Goal: Book appointment/travel/reservation

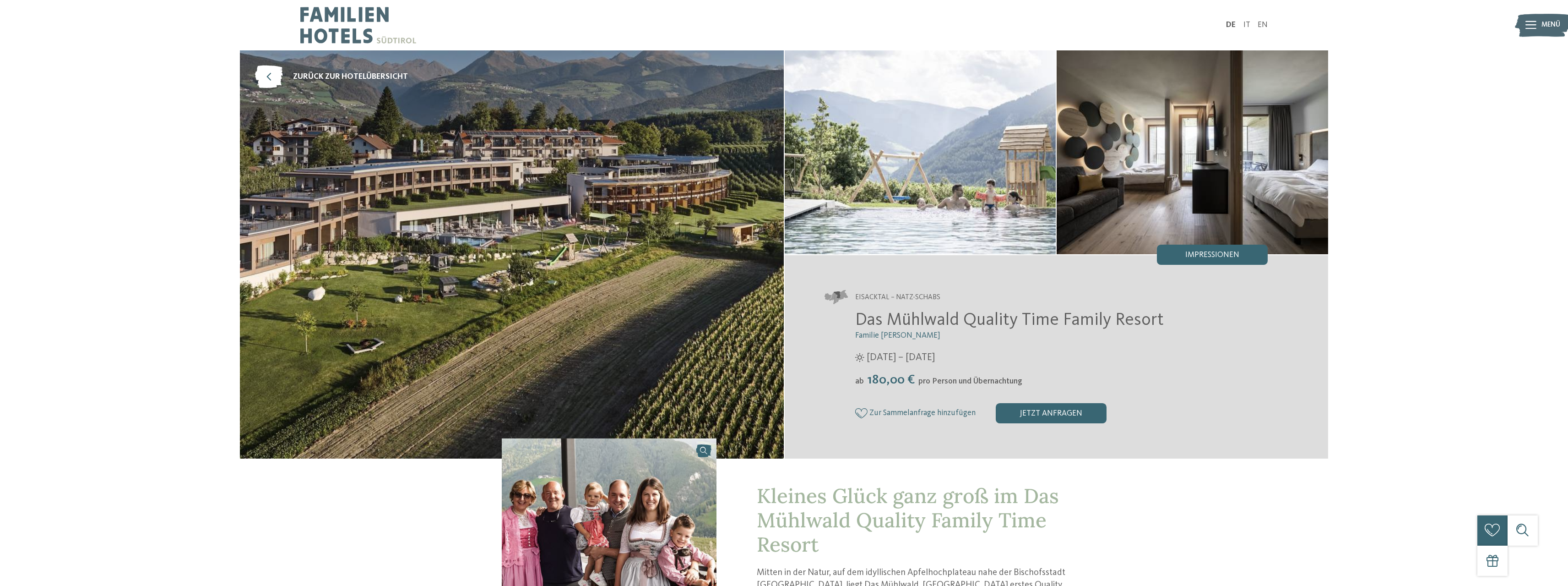
click at [341, 14] on img at bounding box center [358, 25] width 116 height 50
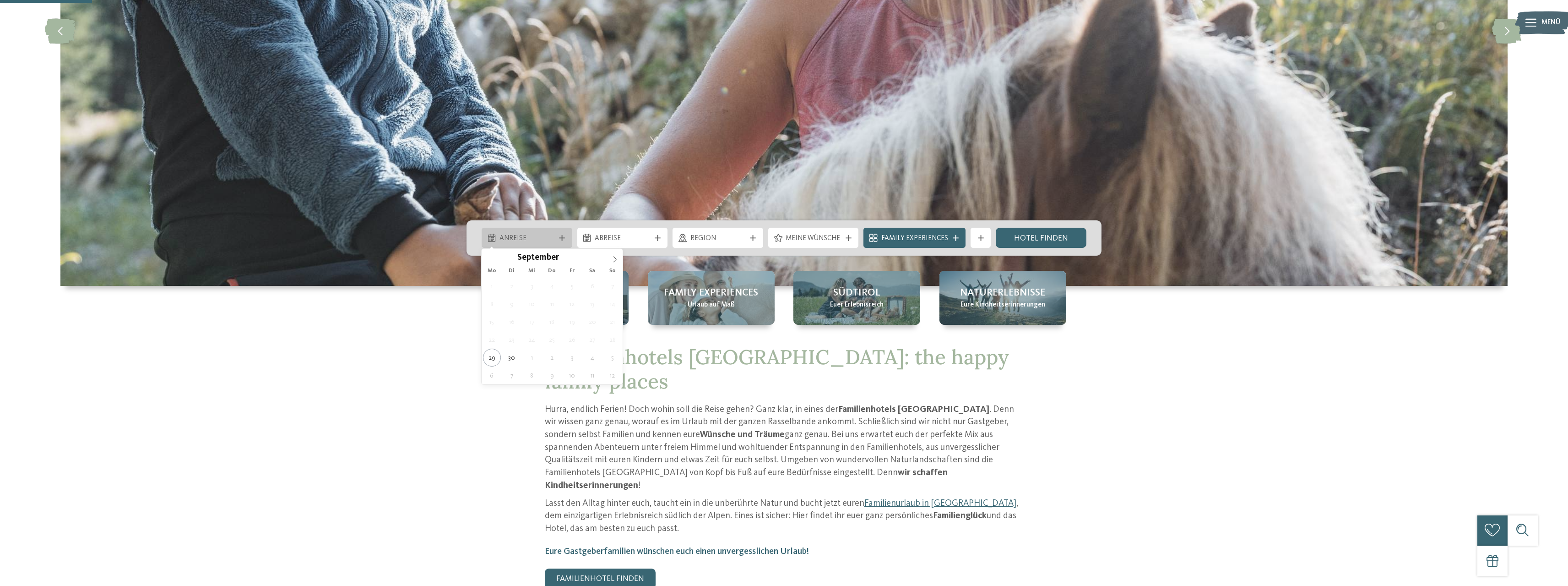
click at [542, 234] on span "Anreise" at bounding box center [527, 238] width 55 height 10
click at [614, 262] on icon at bounding box center [615, 259] width 7 height 7
click at [614, 262] on icon at bounding box center [615, 259] width 3 height 6
type div "11.12.2025"
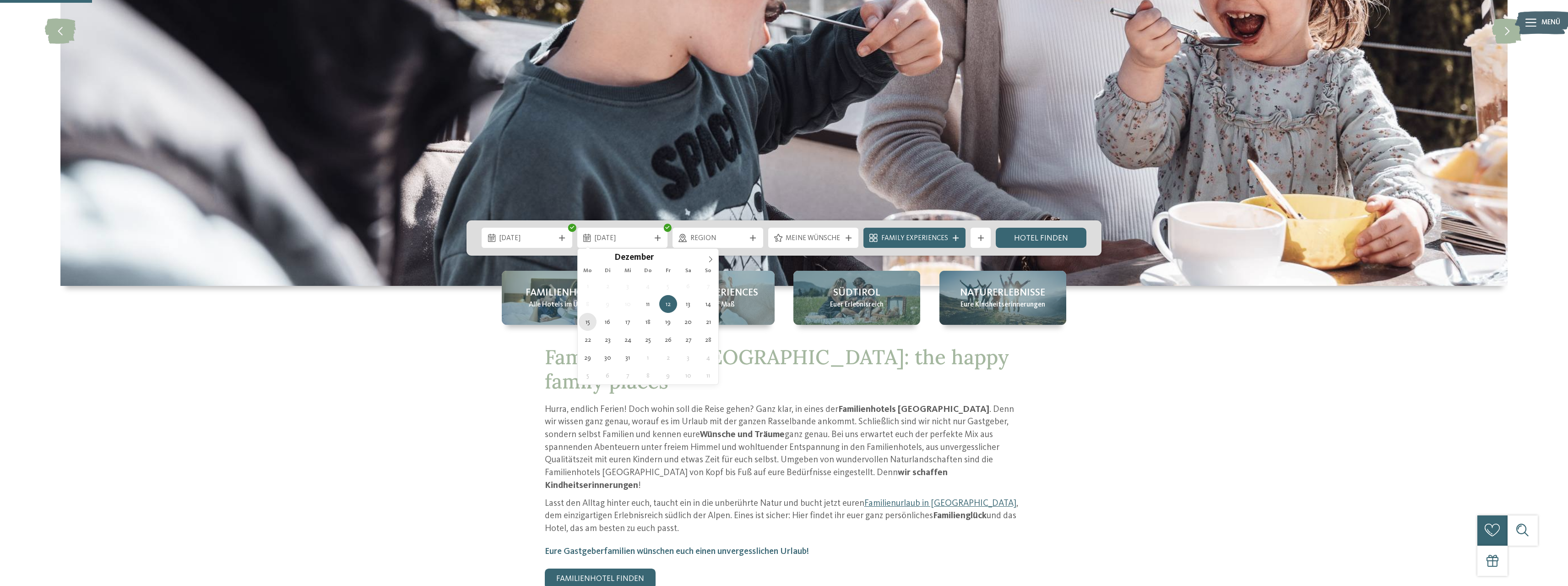
type div "15.12.2025"
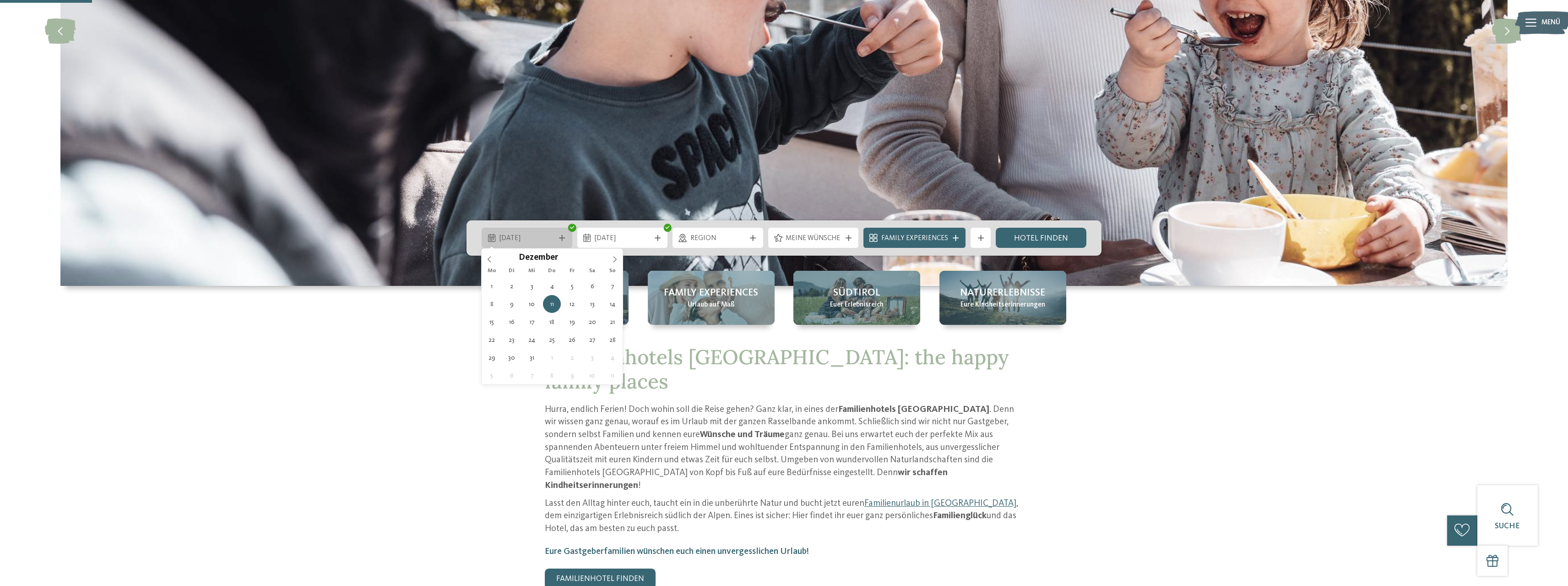
click at [555, 238] on div "11.12.2025" at bounding box center [527, 238] width 61 height 11
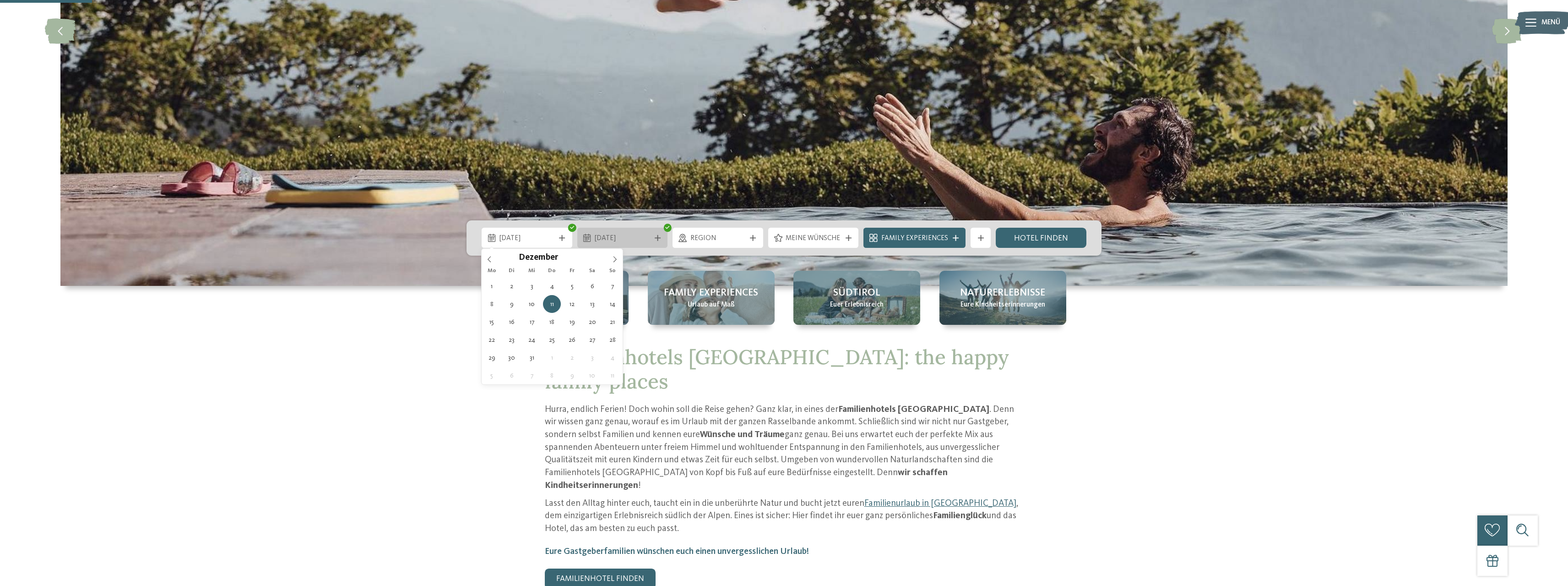
click at [613, 240] on span "15.12.2025" at bounding box center [621, 238] width 55 height 10
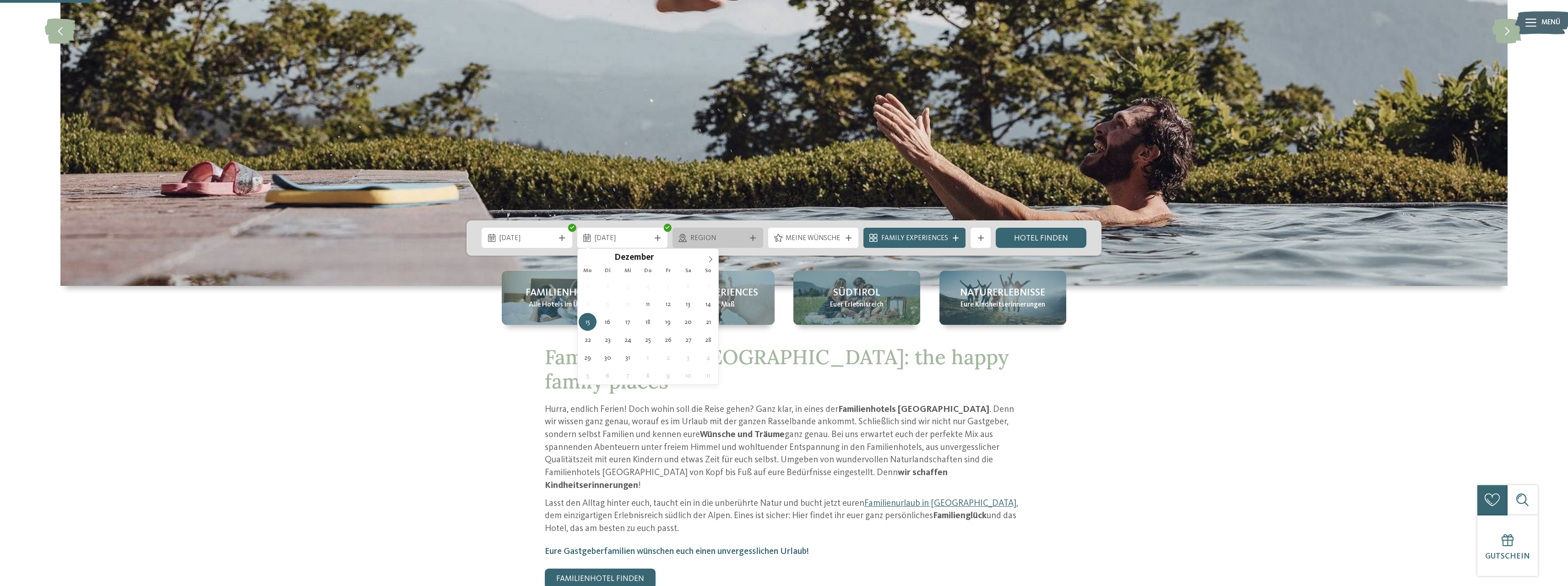
click at [717, 233] on div "Region" at bounding box center [718, 238] width 61 height 11
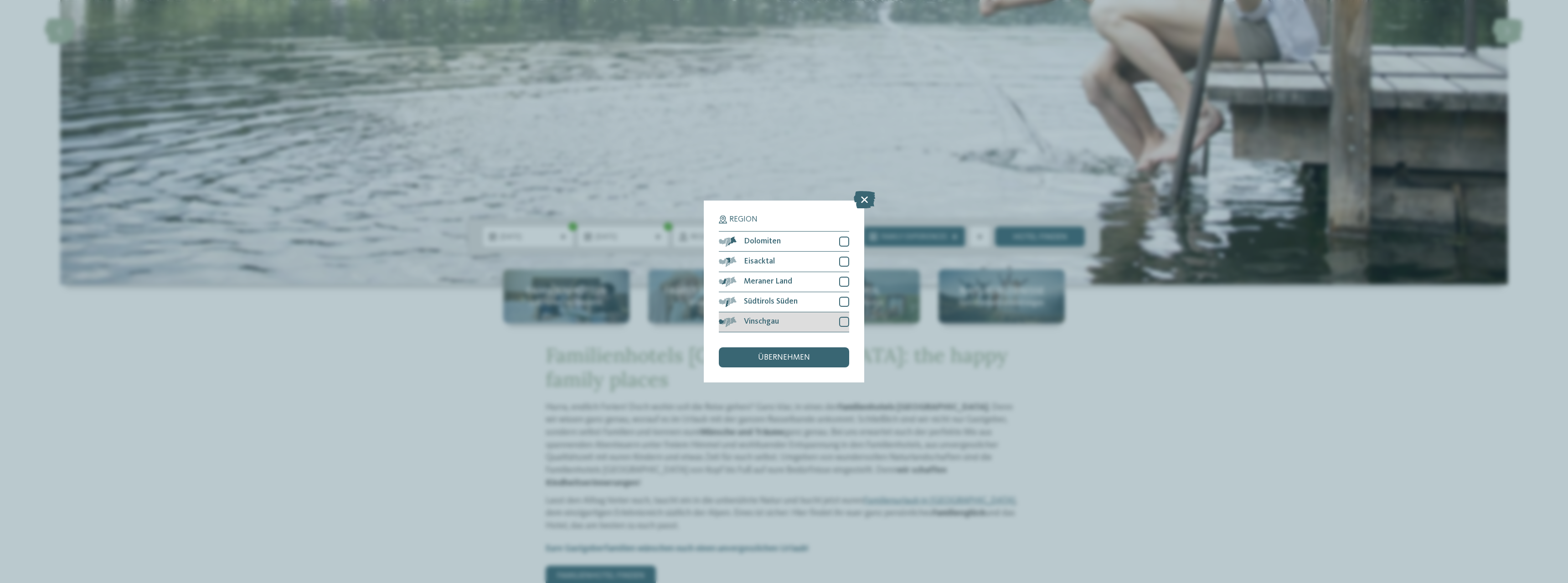
click at [841, 321] on div at bounding box center [844, 322] width 10 height 10
click at [842, 281] on div at bounding box center [844, 281] width 10 height 10
click at [842, 261] on div at bounding box center [844, 261] width 10 height 10
click at [840, 244] on div at bounding box center [844, 241] width 10 height 10
drag, startPoint x: 845, startPoint y: 298, endPoint x: 845, endPoint y: 305, distance: 7.0
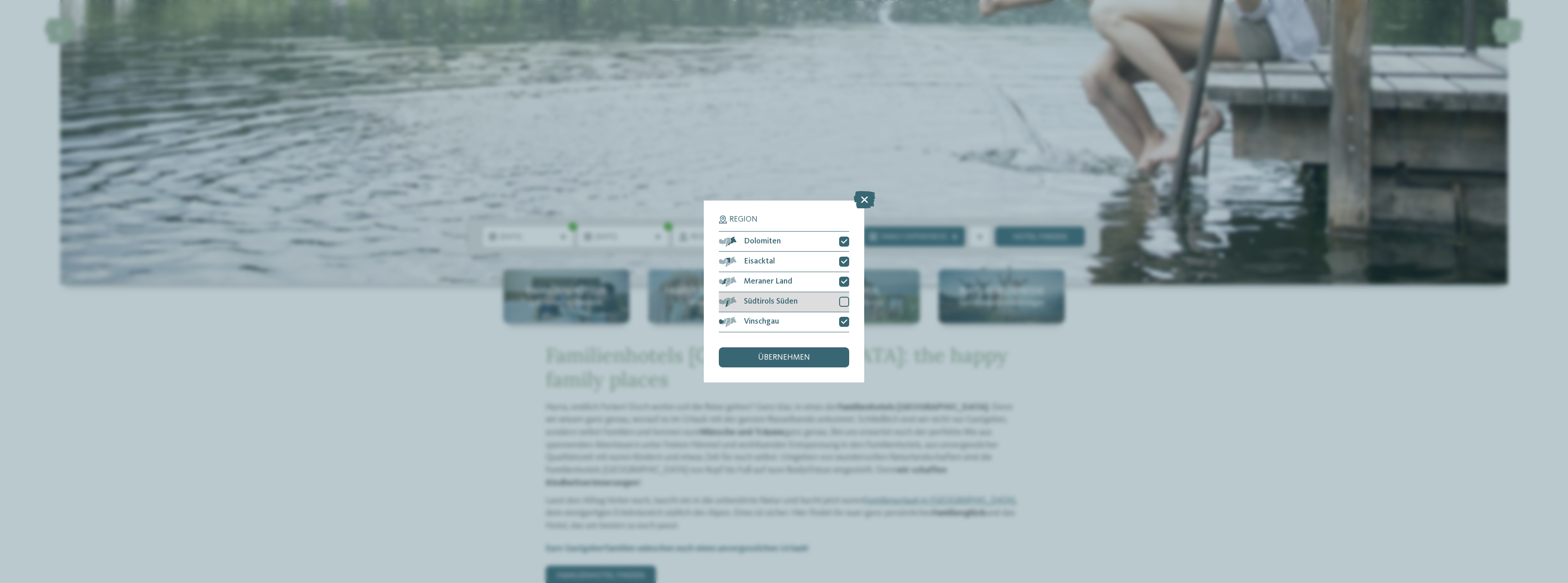
click at [845, 298] on div at bounding box center [844, 301] width 10 height 10
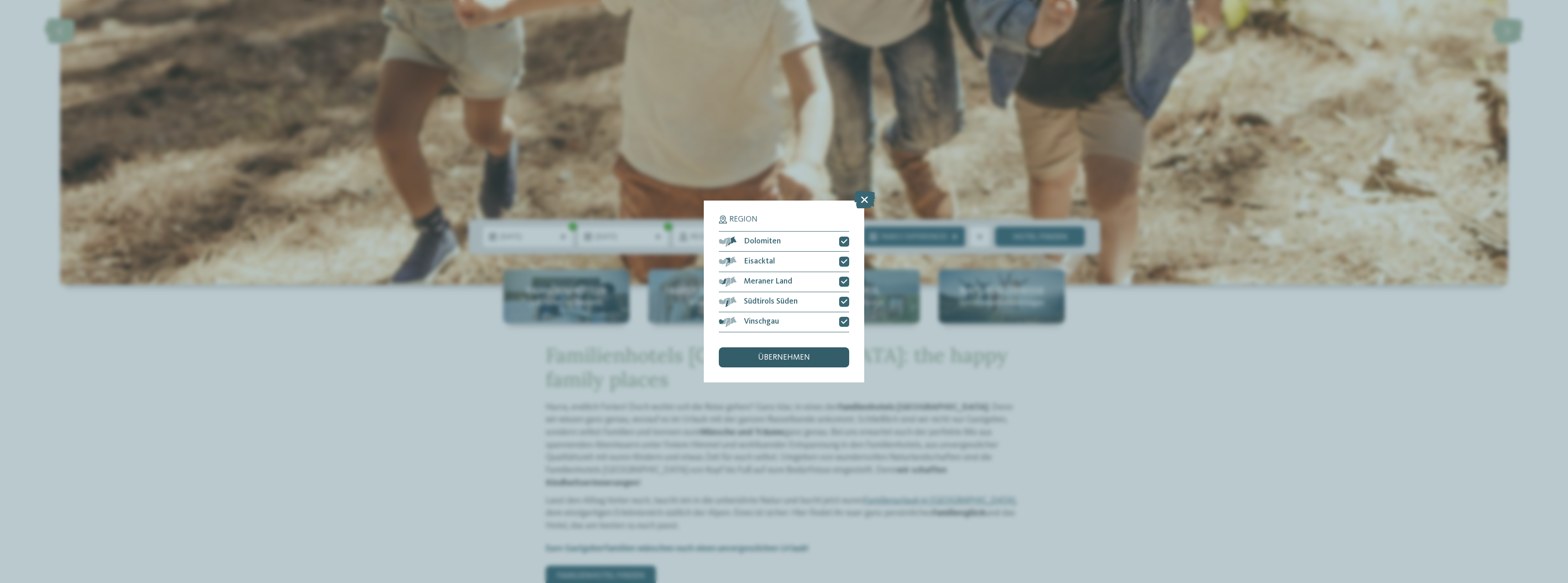
click at [822, 353] on div "übernehmen" at bounding box center [784, 357] width 130 height 20
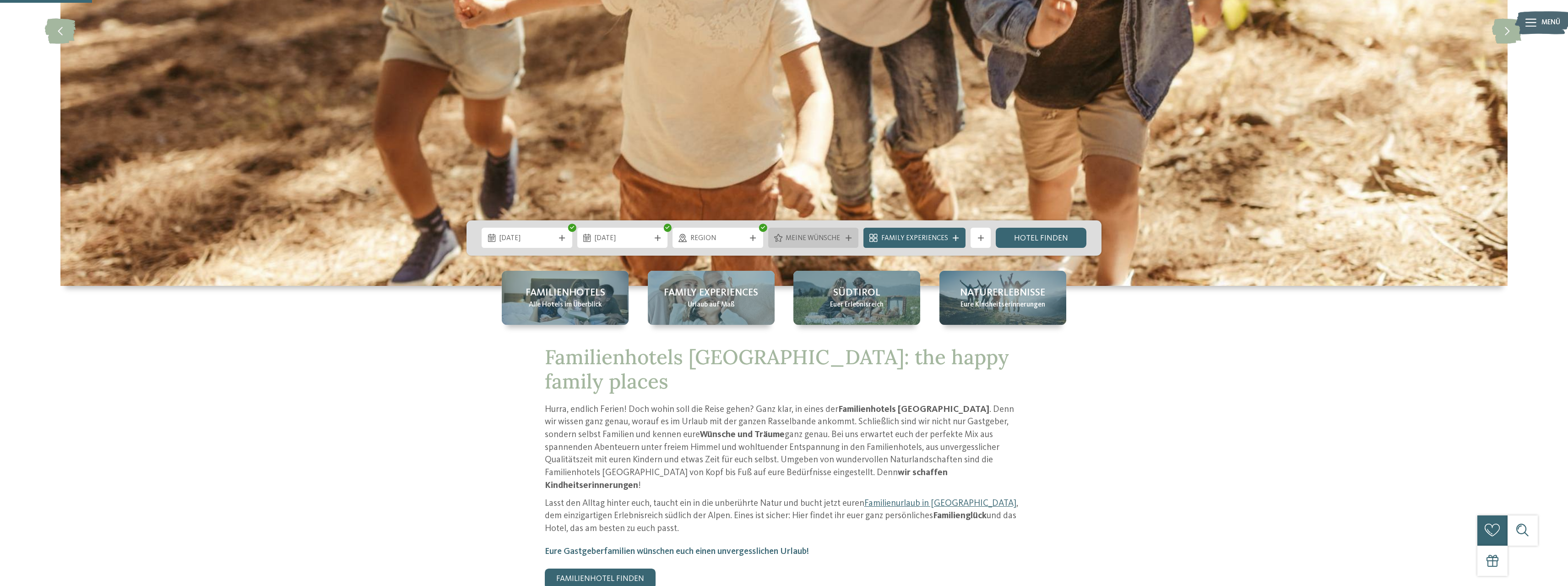
click at [810, 241] on span "Meine Wünsche" at bounding box center [813, 238] width 55 height 10
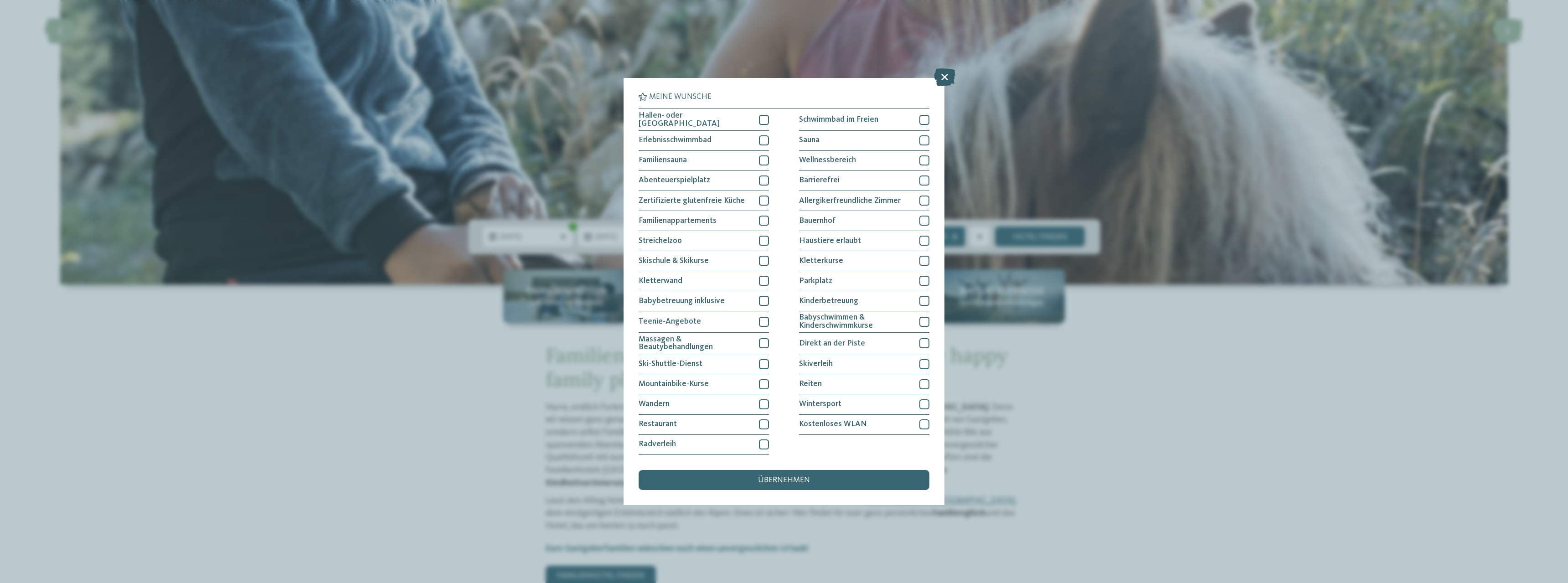
click at [945, 78] on icon at bounding box center [945, 77] width 21 height 18
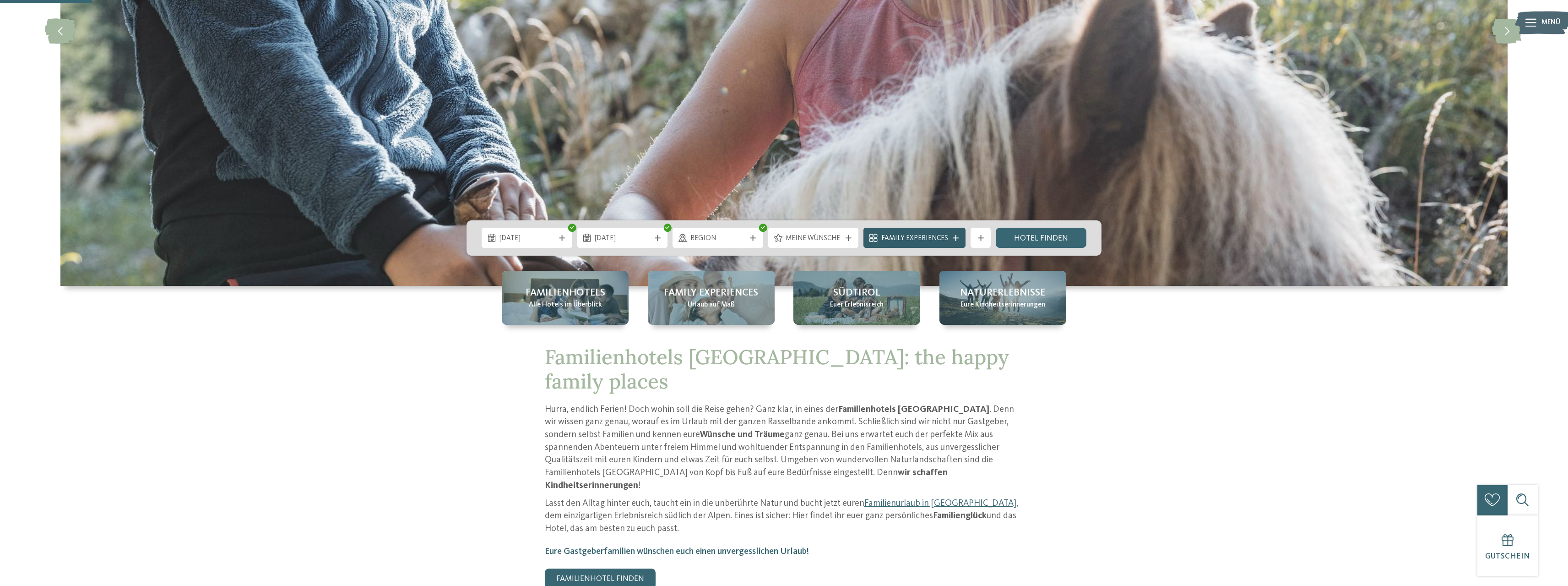
click at [922, 242] on span "Family Experiences" at bounding box center [915, 238] width 67 height 10
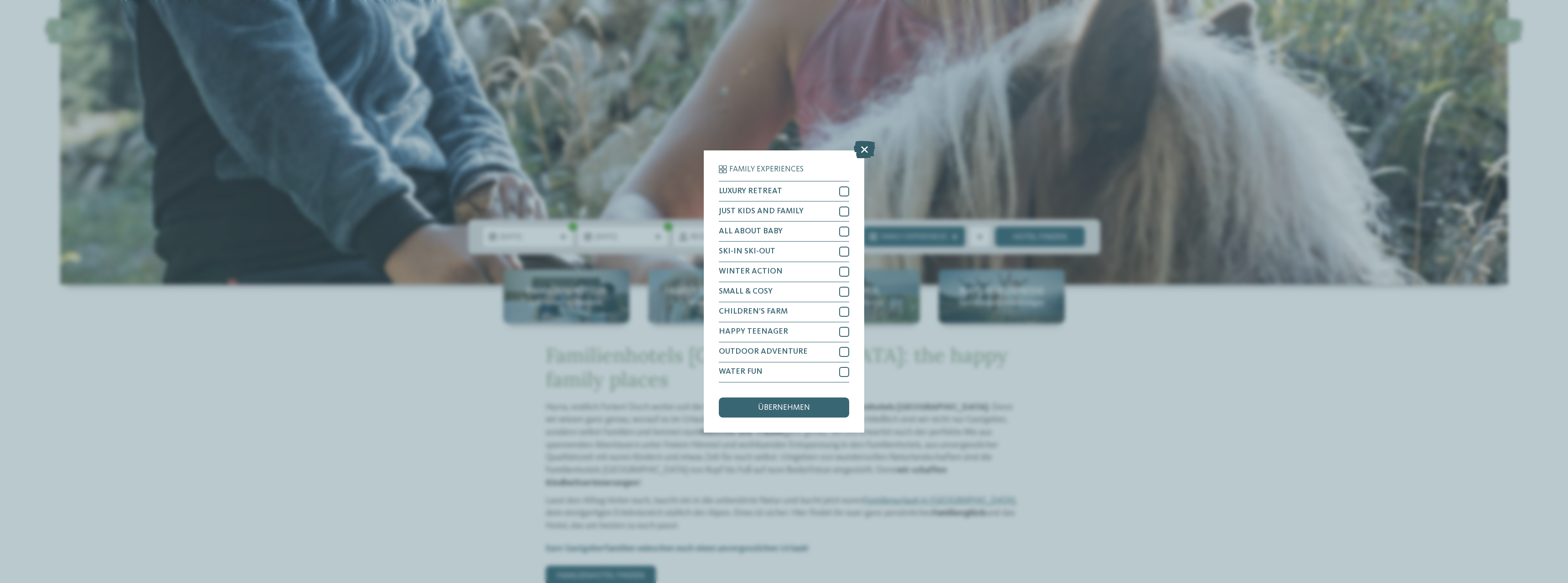
click at [859, 150] on icon at bounding box center [864, 150] width 21 height 18
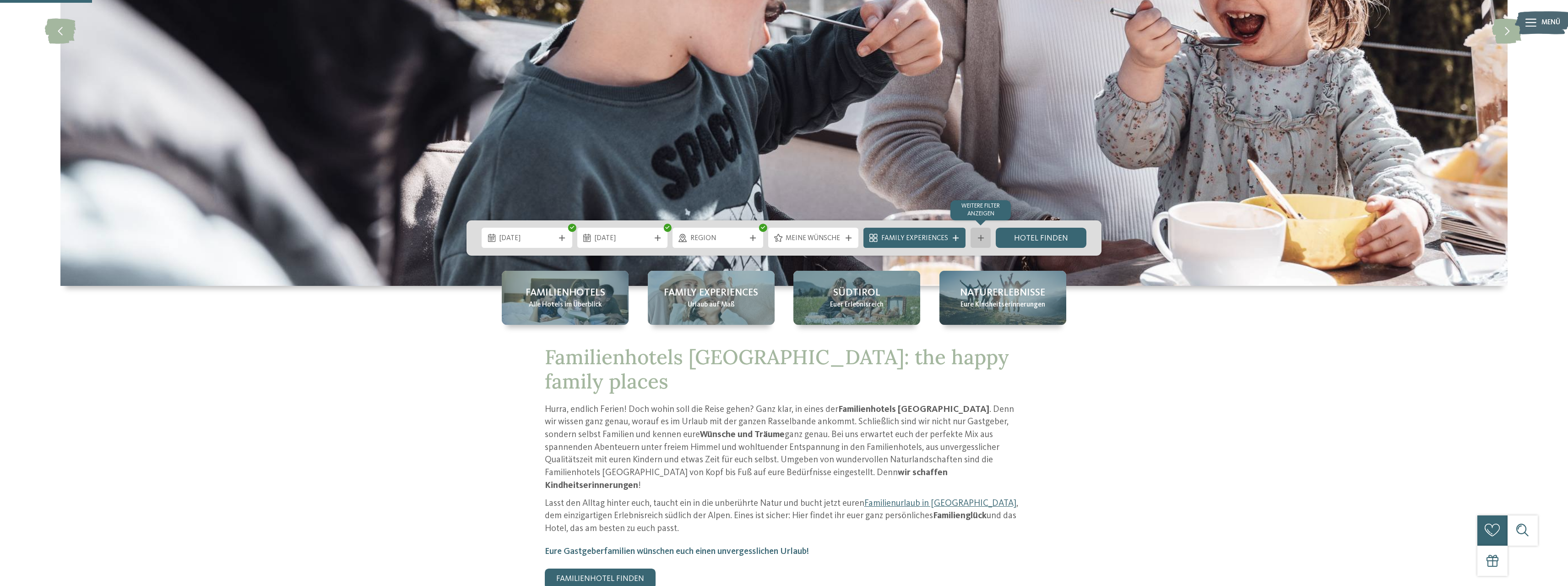
click at [979, 236] on icon at bounding box center [981, 237] width 6 height 6
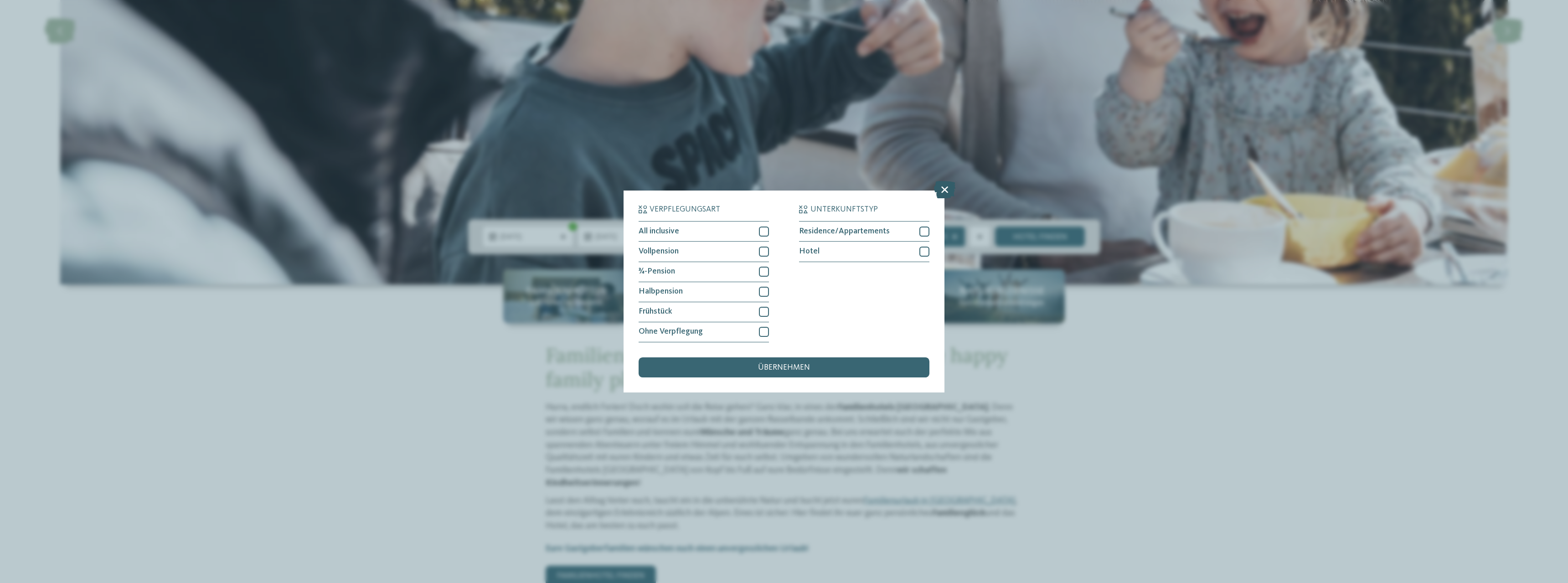
click at [943, 190] on icon at bounding box center [945, 190] width 21 height 18
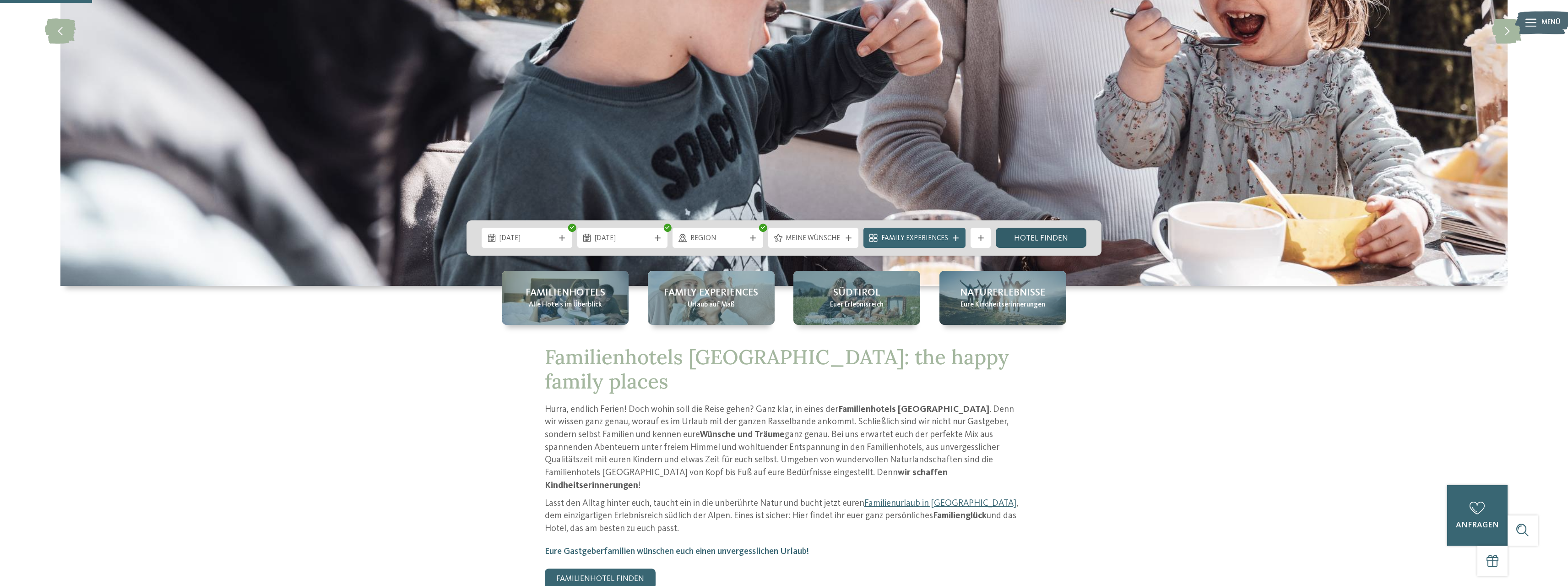
click at [1041, 236] on link "Hotel finden" at bounding box center [1041, 237] width 91 height 21
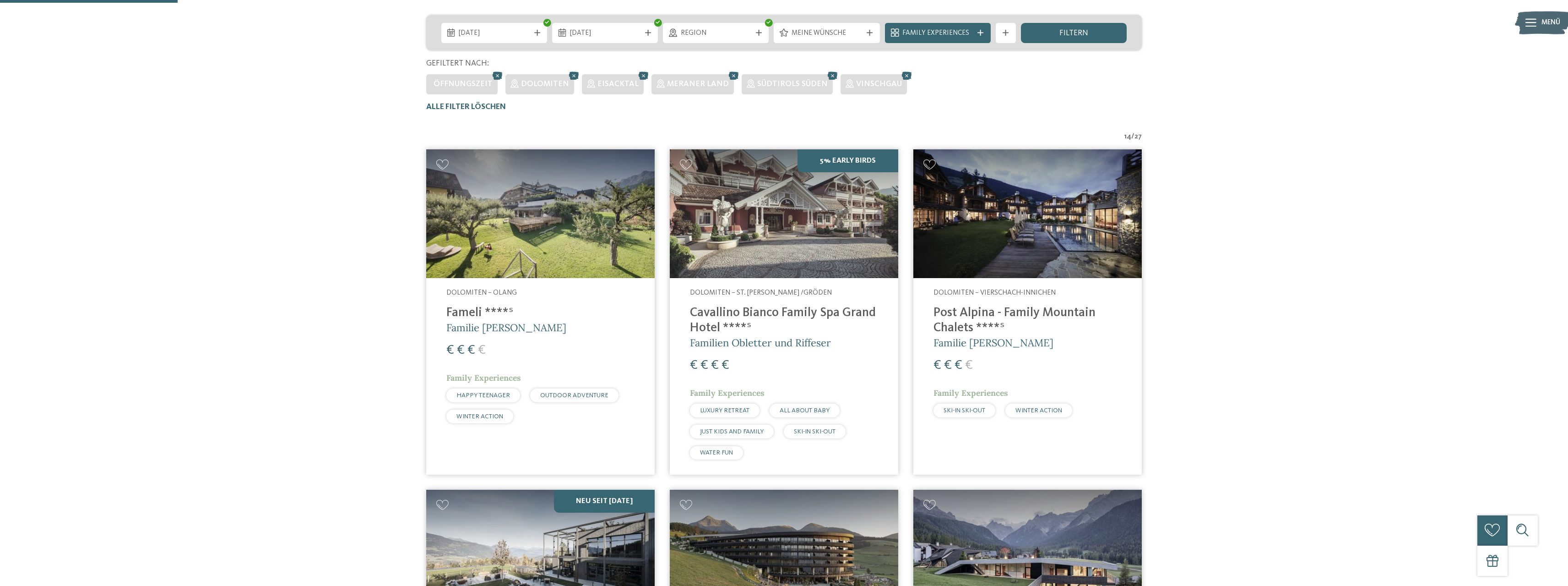
scroll to position [152, 0]
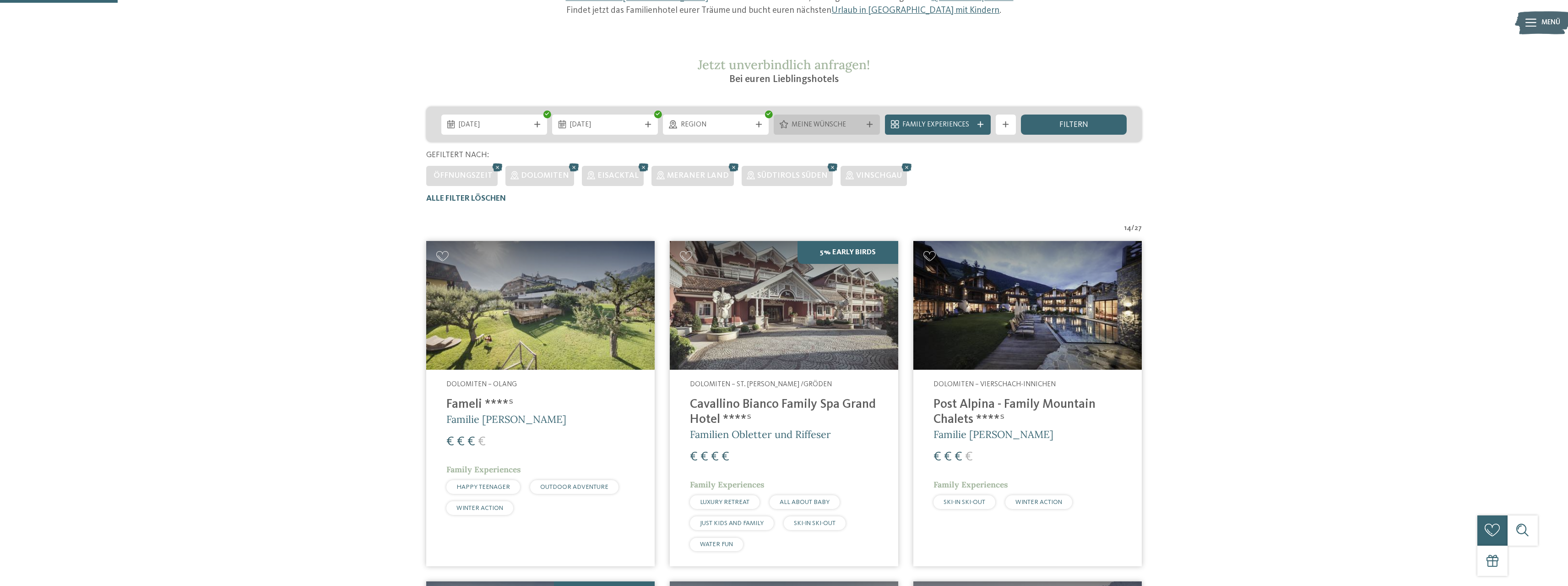
click at [837, 129] on span "Meine Wünsche" at bounding box center [826, 124] width 70 height 10
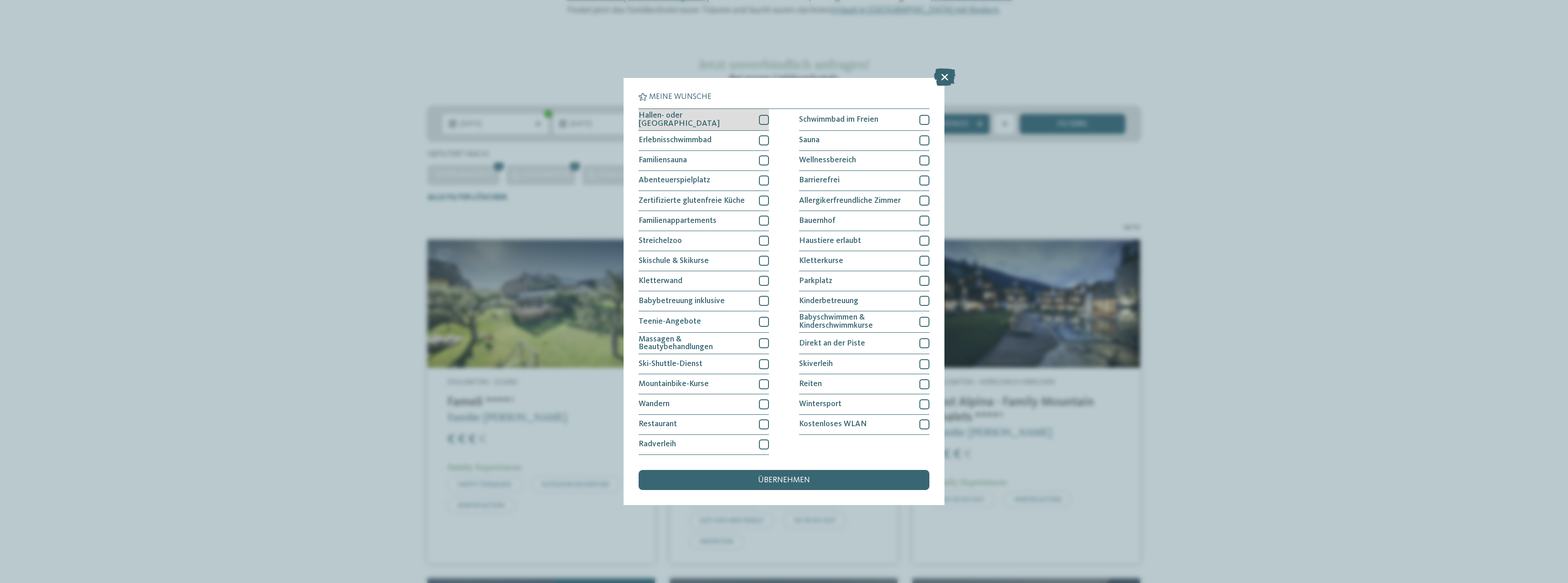
click at [766, 116] on div at bounding box center [764, 119] width 10 height 10
click at [779, 476] on span "übernehmen" at bounding box center [784, 480] width 52 height 8
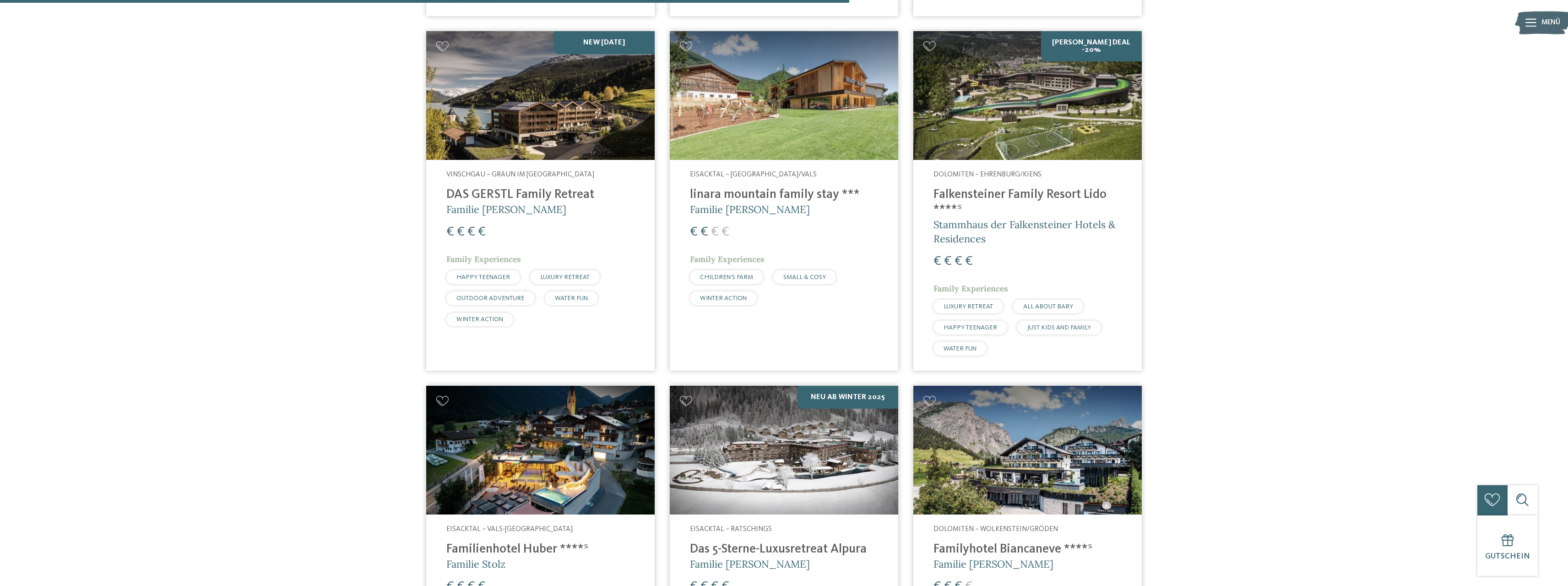
scroll to position [885, 0]
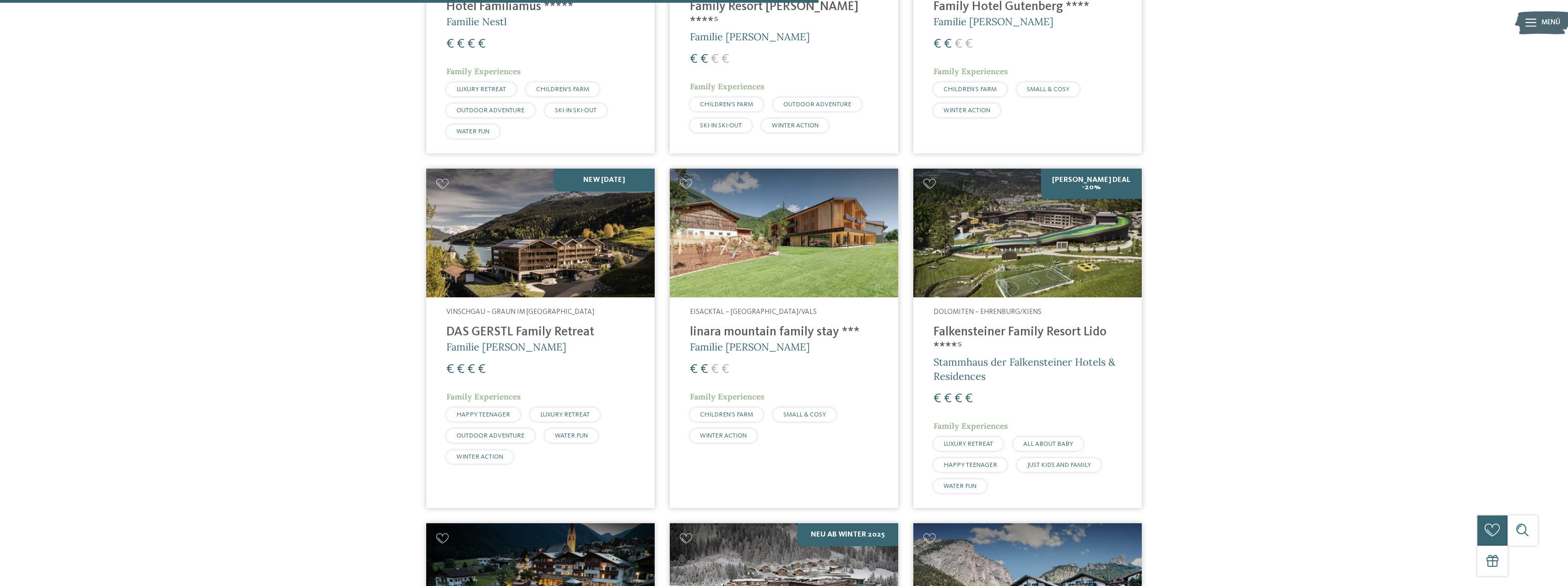
click at [826, 230] on img at bounding box center [784, 233] width 228 height 129
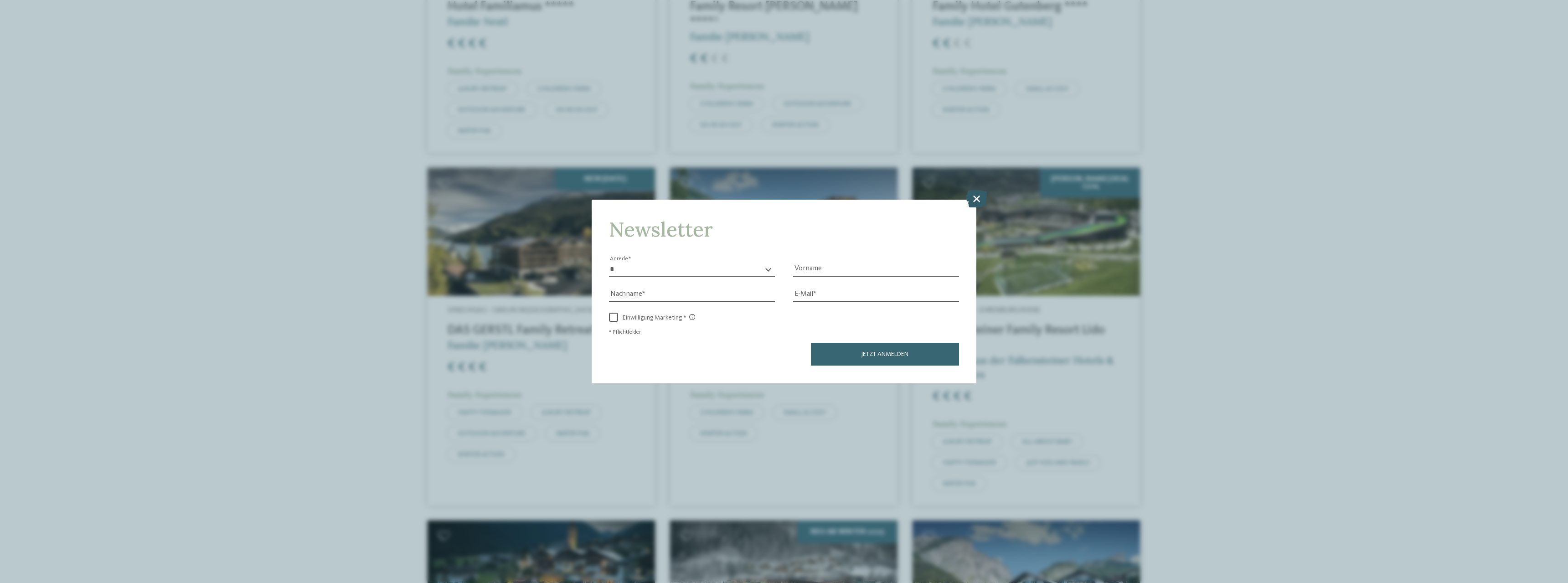
click at [972, 197] on icon at bounding box center [976, 198] width 21 height 18
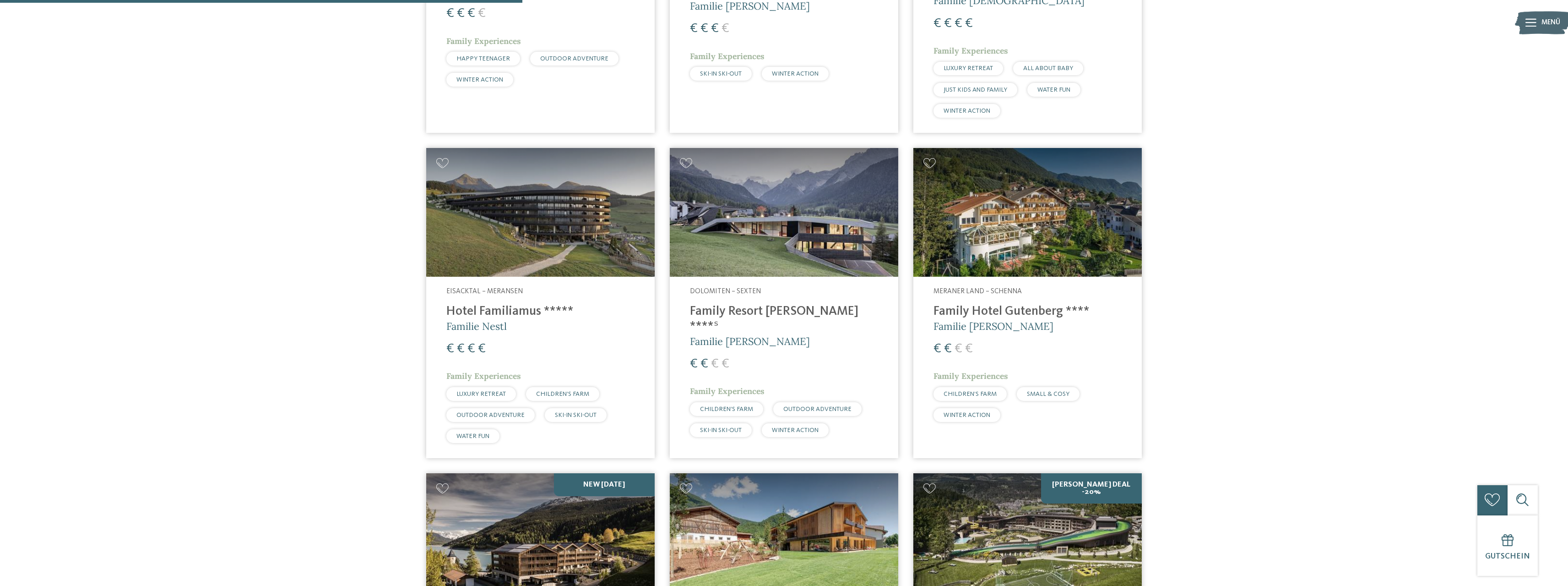
scroll to position [565, 0]
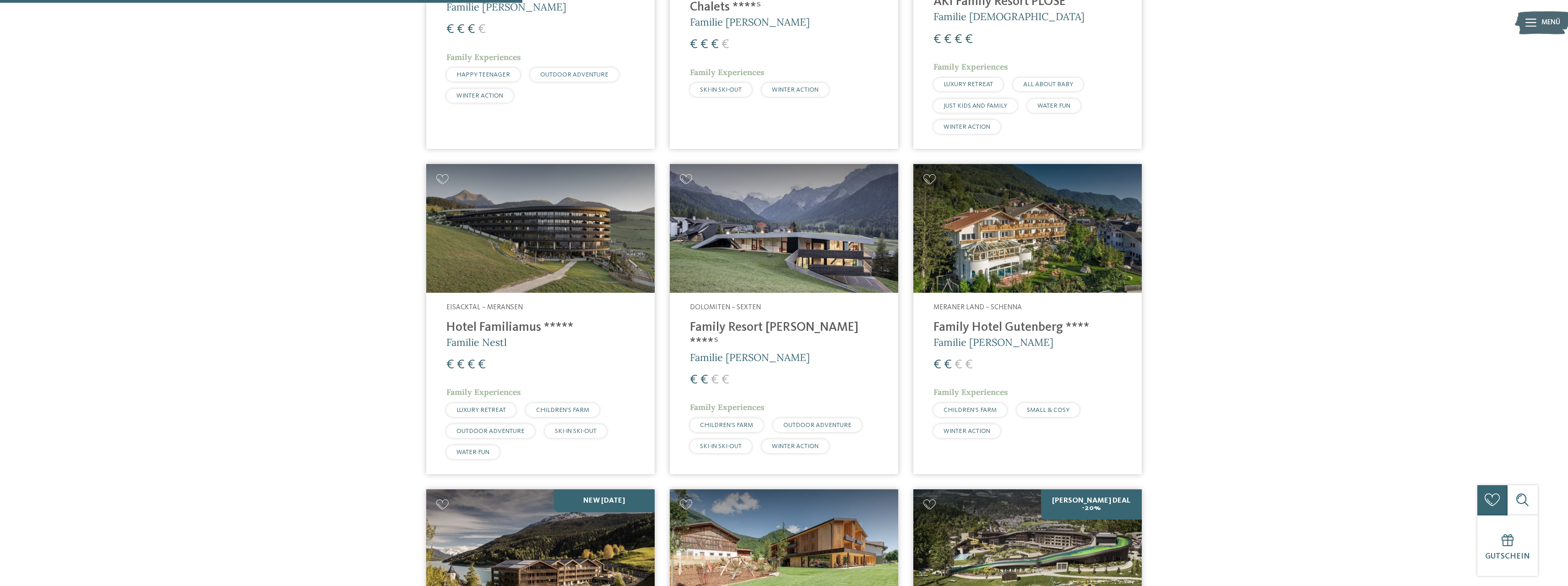
click at [841, 228] on img at bounding box center [784, 228] width 228 height 129
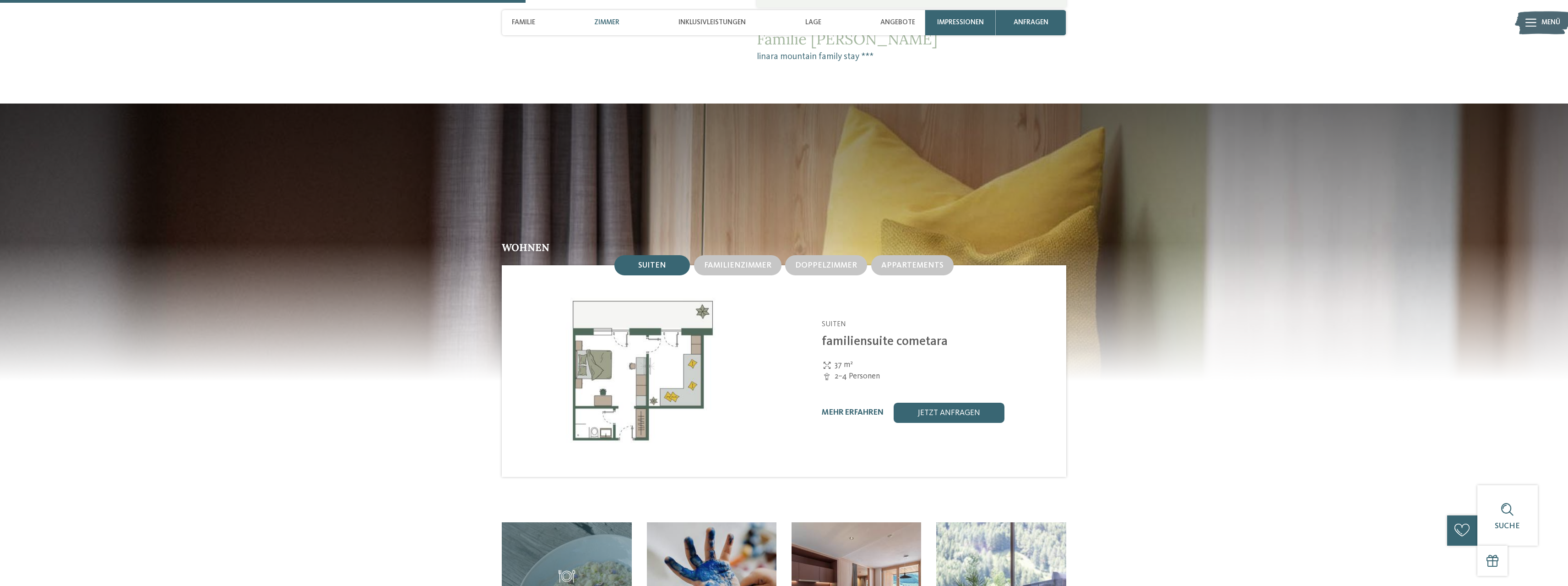
scroll to position [1236, 0]
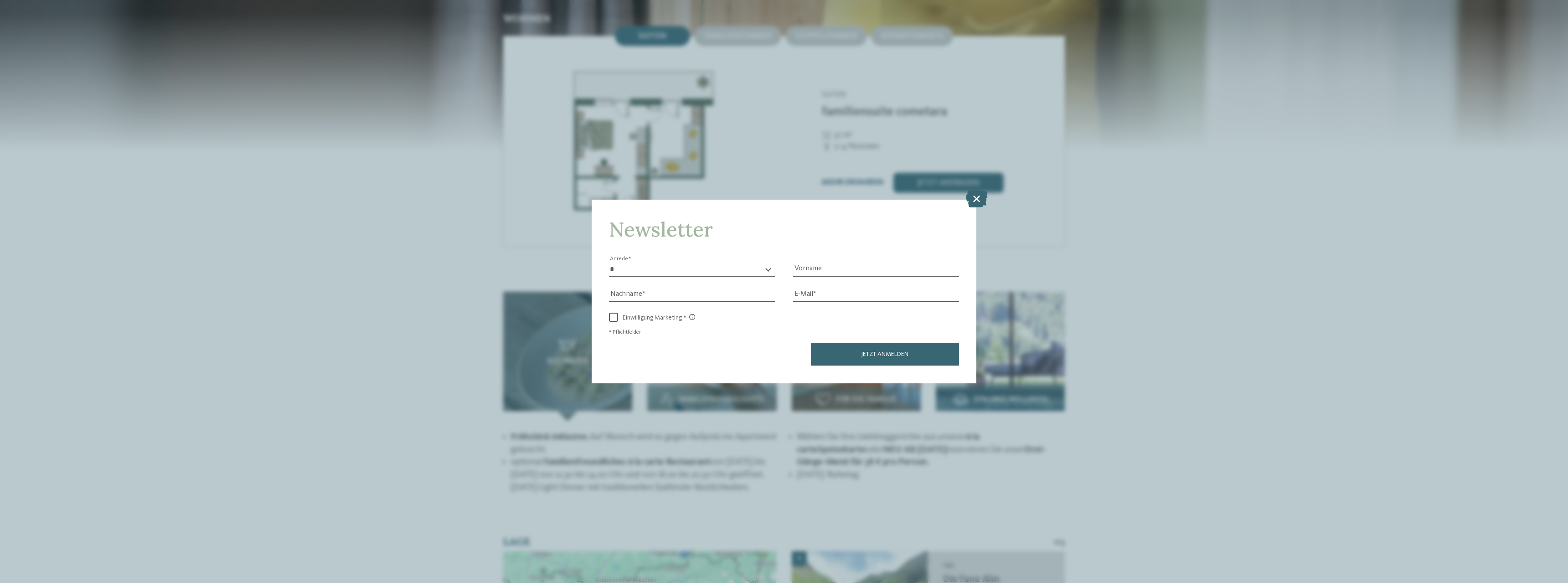
click at [1018, 351] on div "Newsletter * **** **** ******* ****** Anrede Vorname Nachname Link" at bounding box center [784, 291] width 1568 height 583
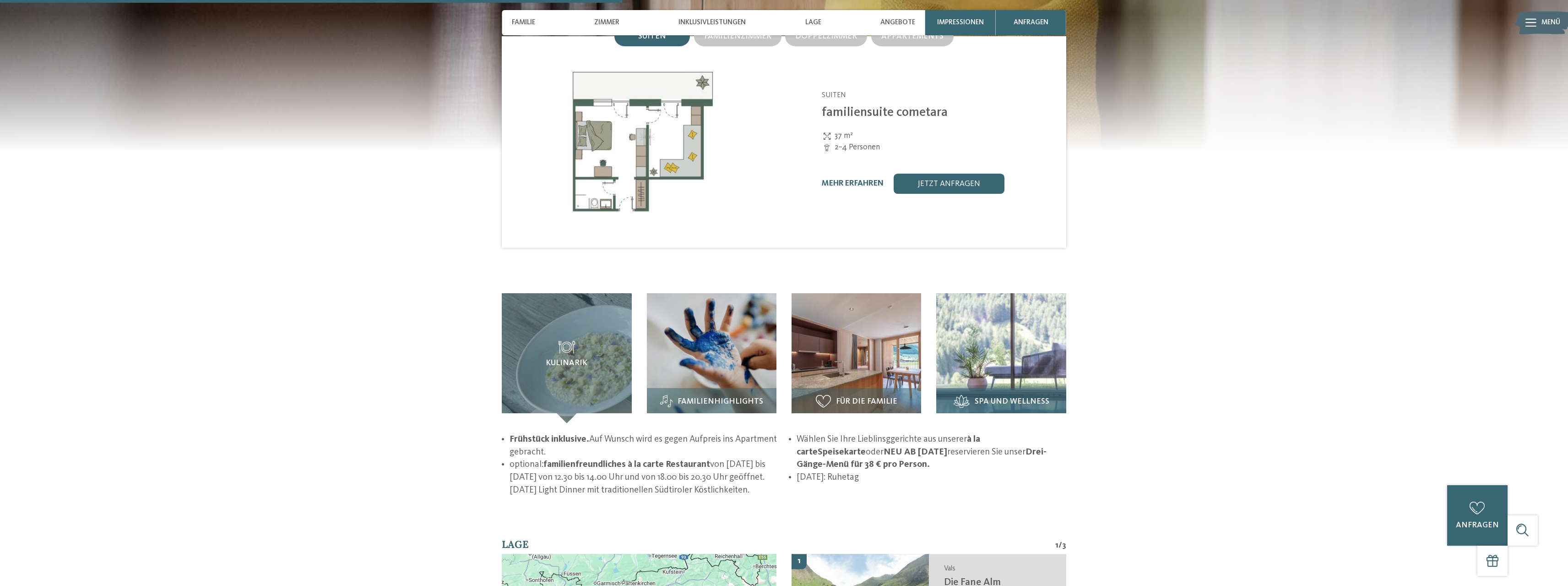
click at [1010, 326] on img at bounding box center [1001, 358] width 130 height 130
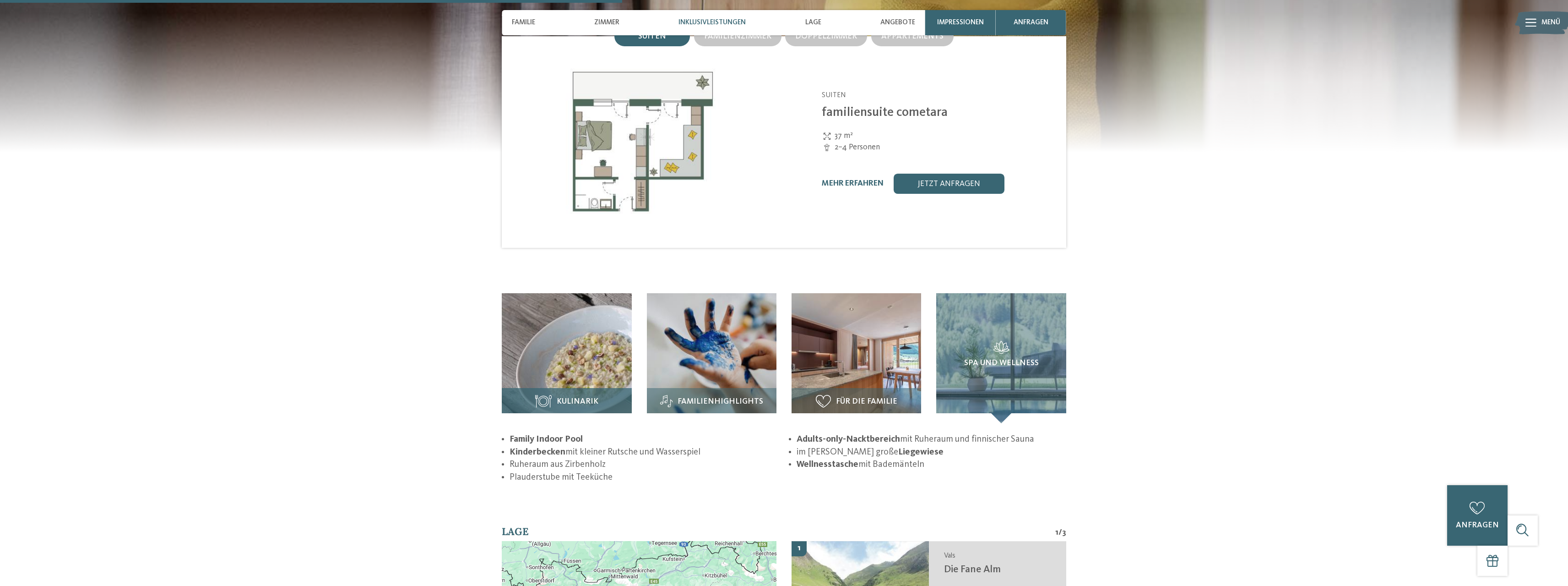
click at [572, 329] on img at bounding box center [566, 358] width 130 height 130
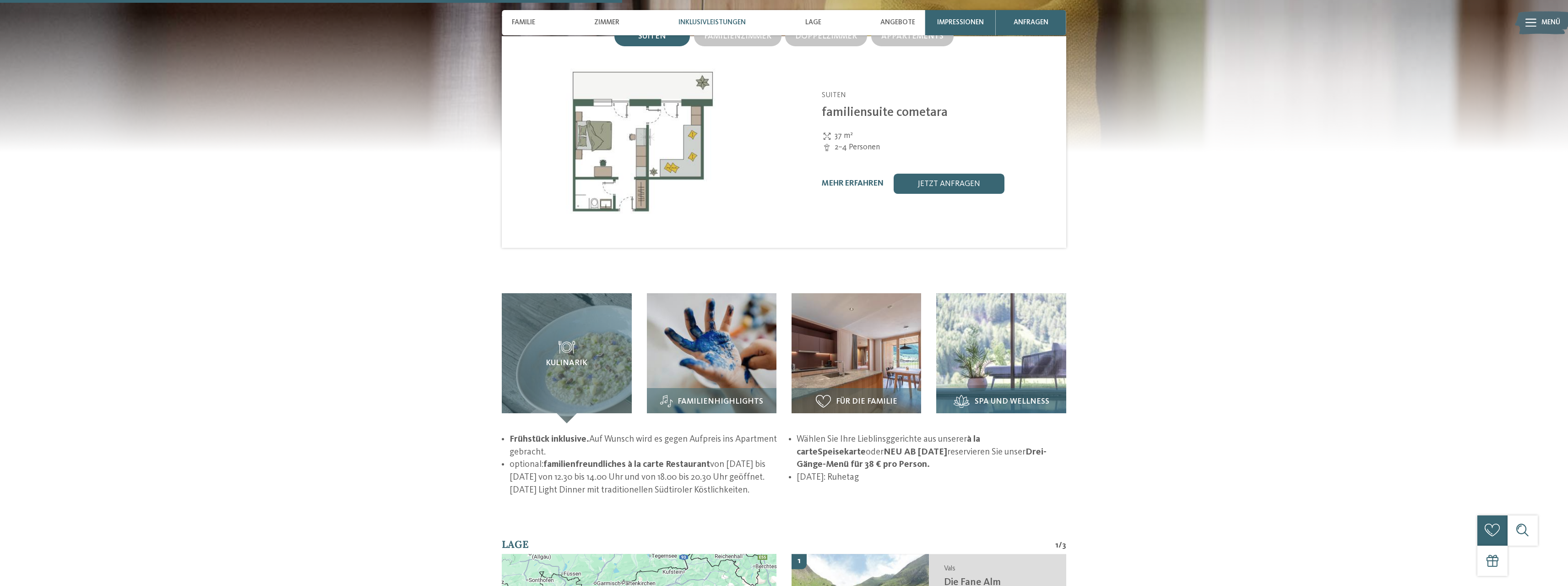
click at [1004, 327] on img at bounding box center [1001, 358] width 130 height 130
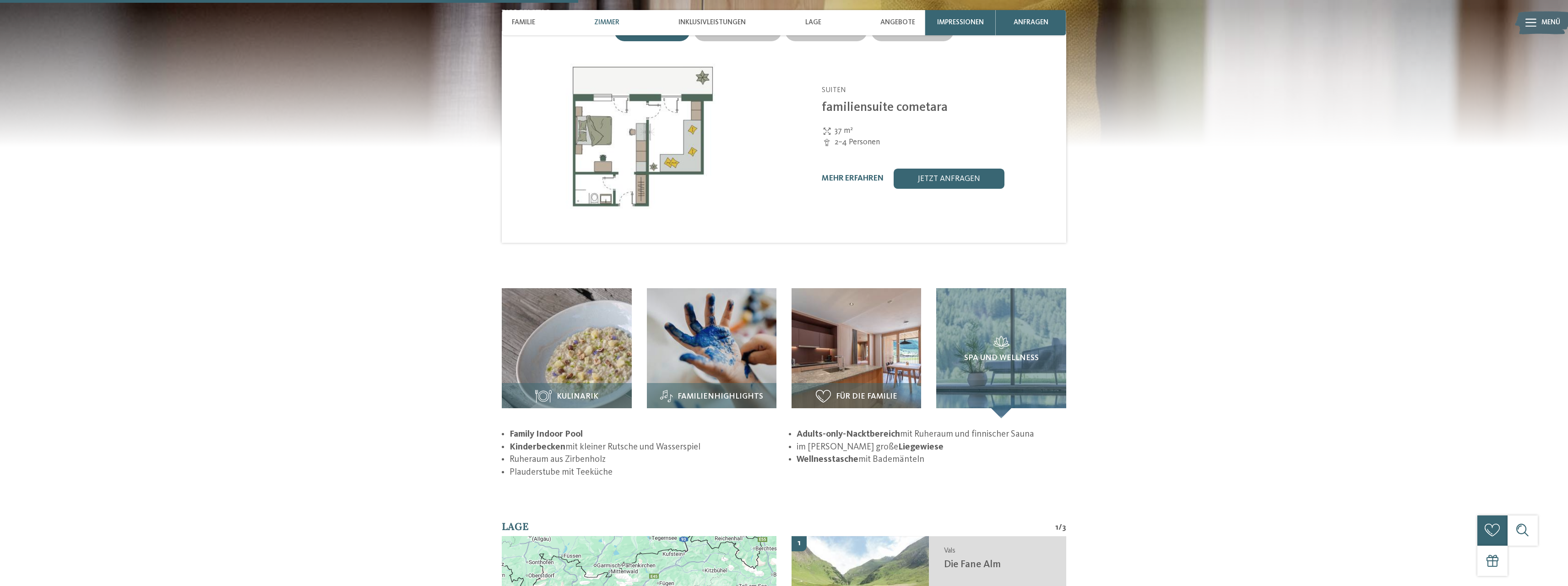
scroll to position [1099, 0]
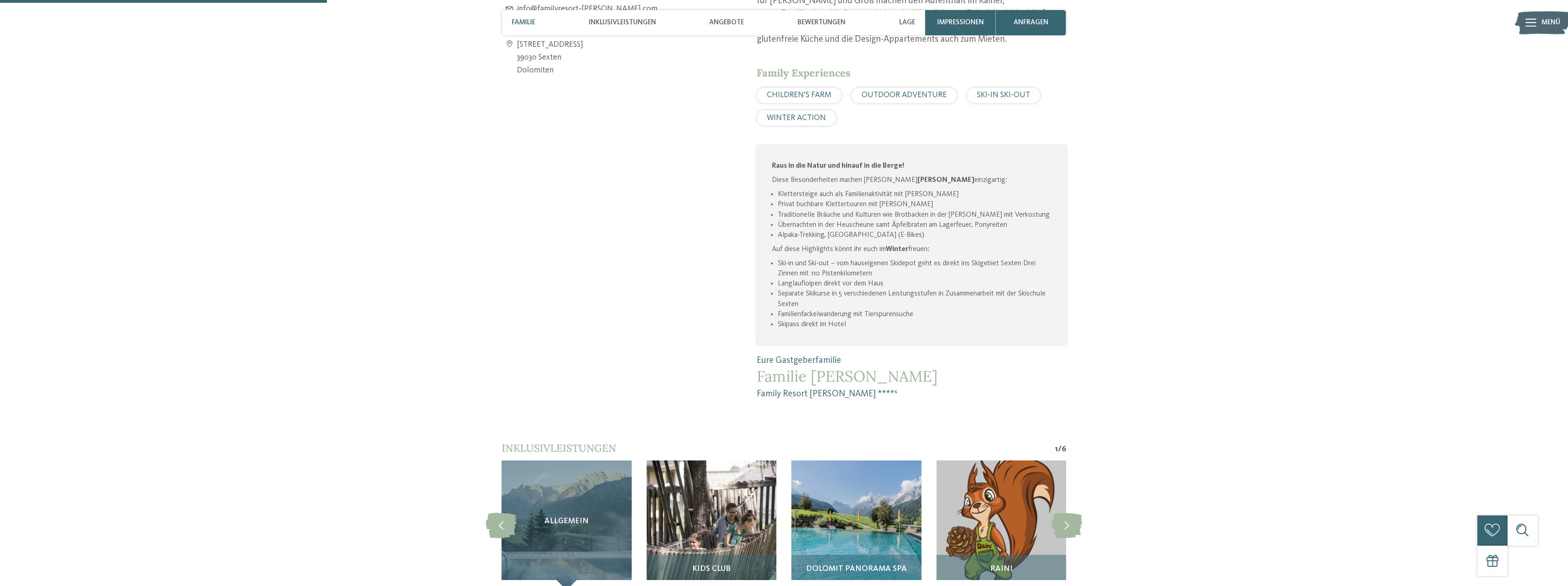
scroll to position [641, 0]
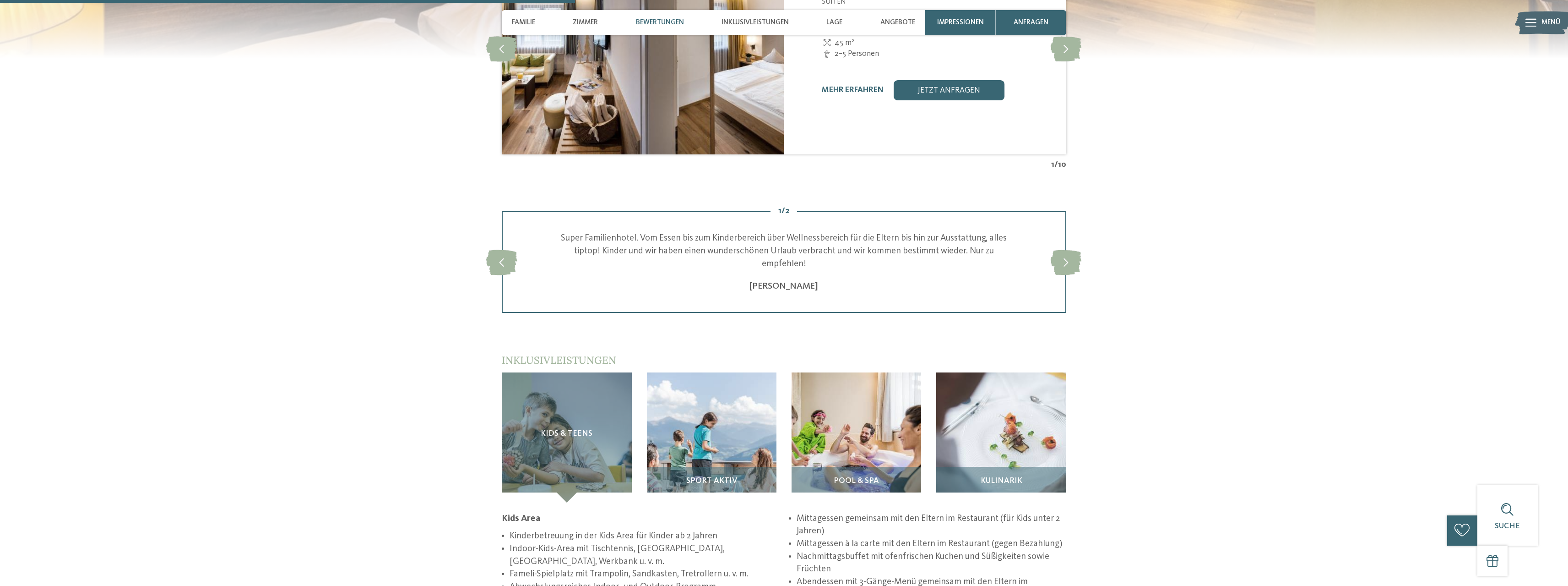
scroll to position [1236, 0]
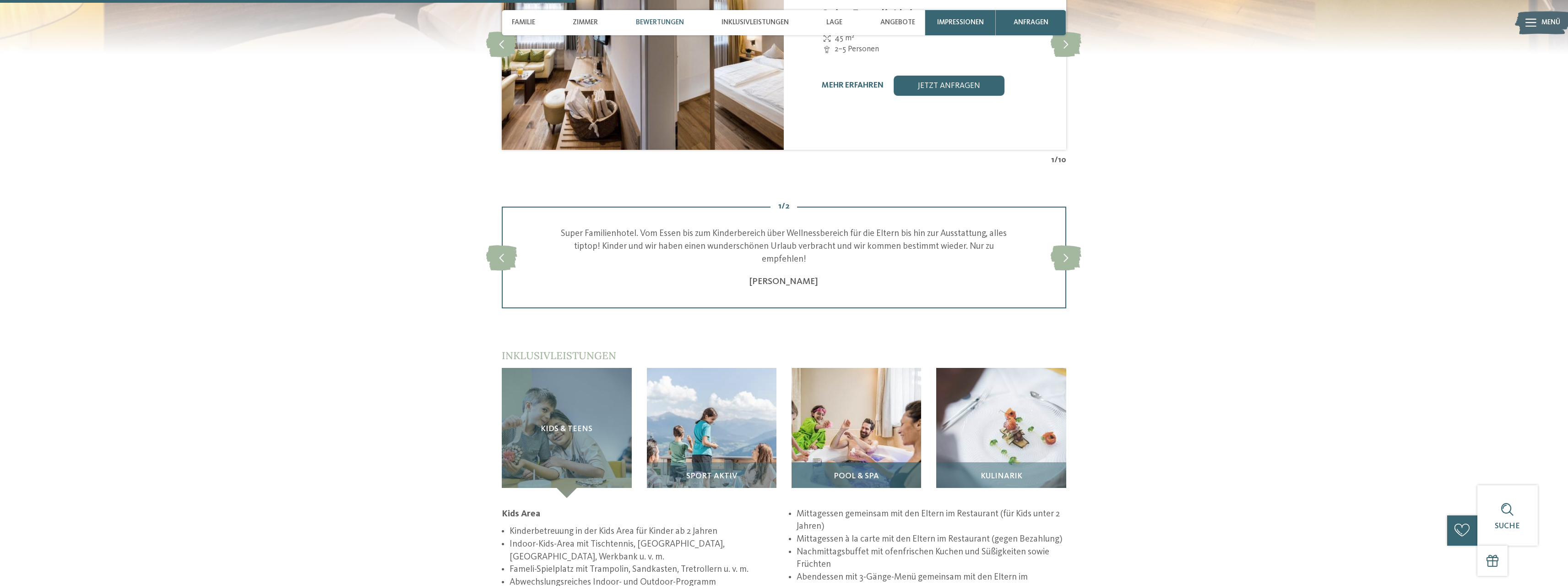
click at [835, 402] on img at bounding box center [856, 432] width 130 height 130
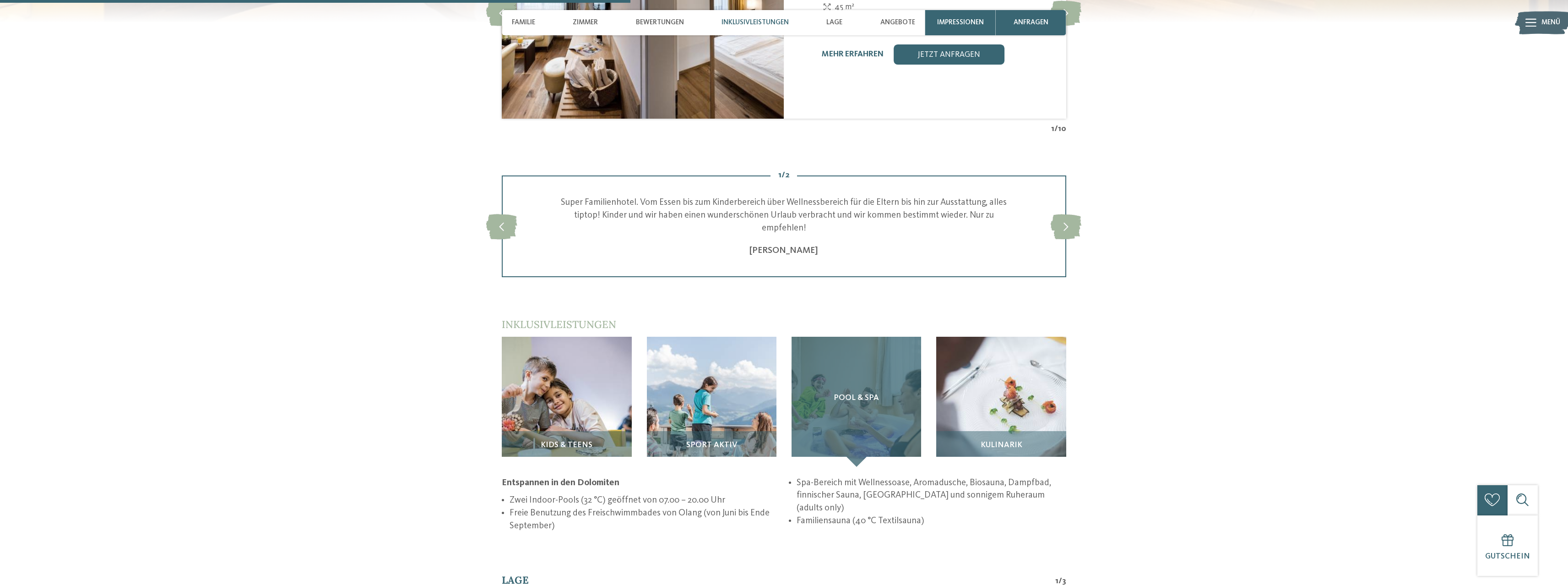
scroll to position [1282, 0]
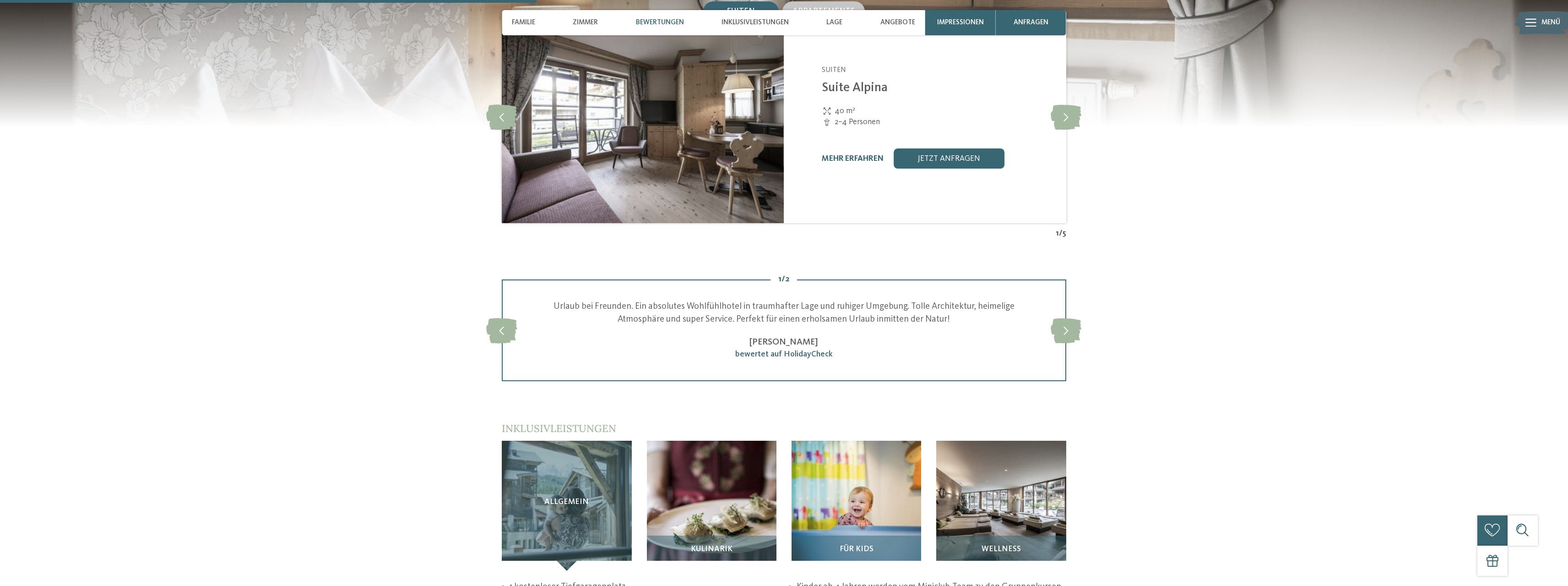
scroll to position [1374, 0]
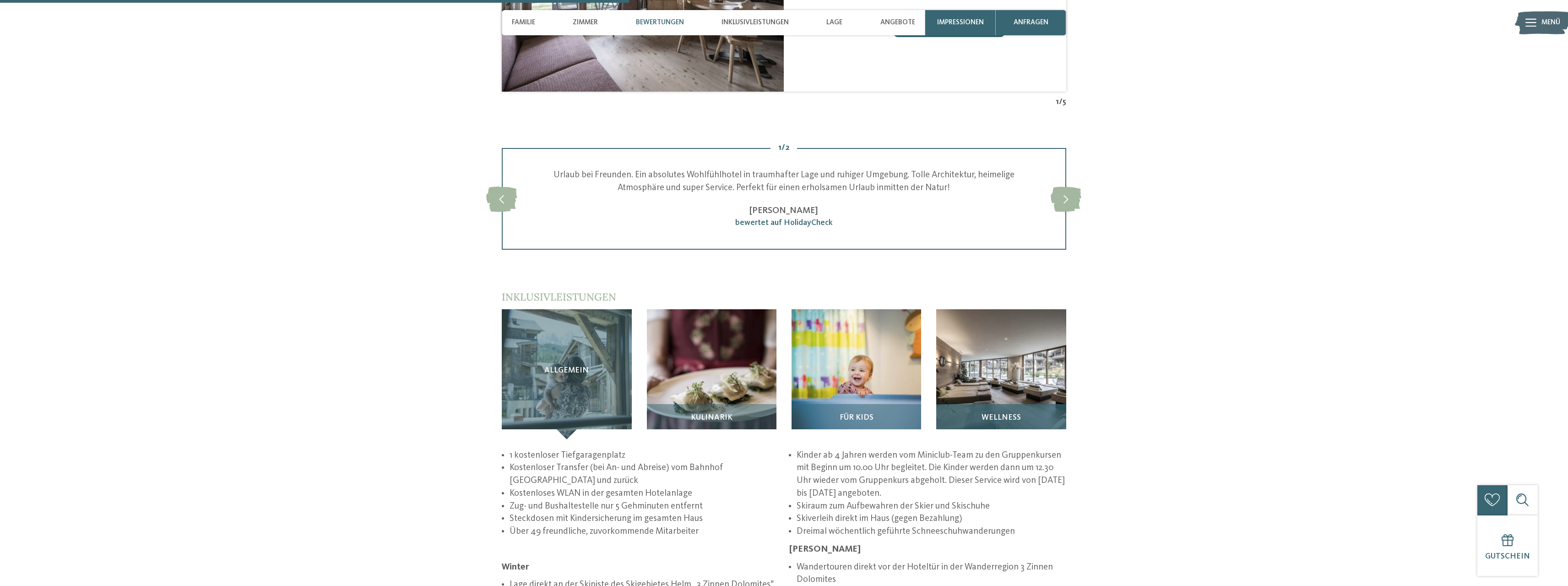
click at [1025, 344] on img at bounding box center [1001, 374] width 130 height 130
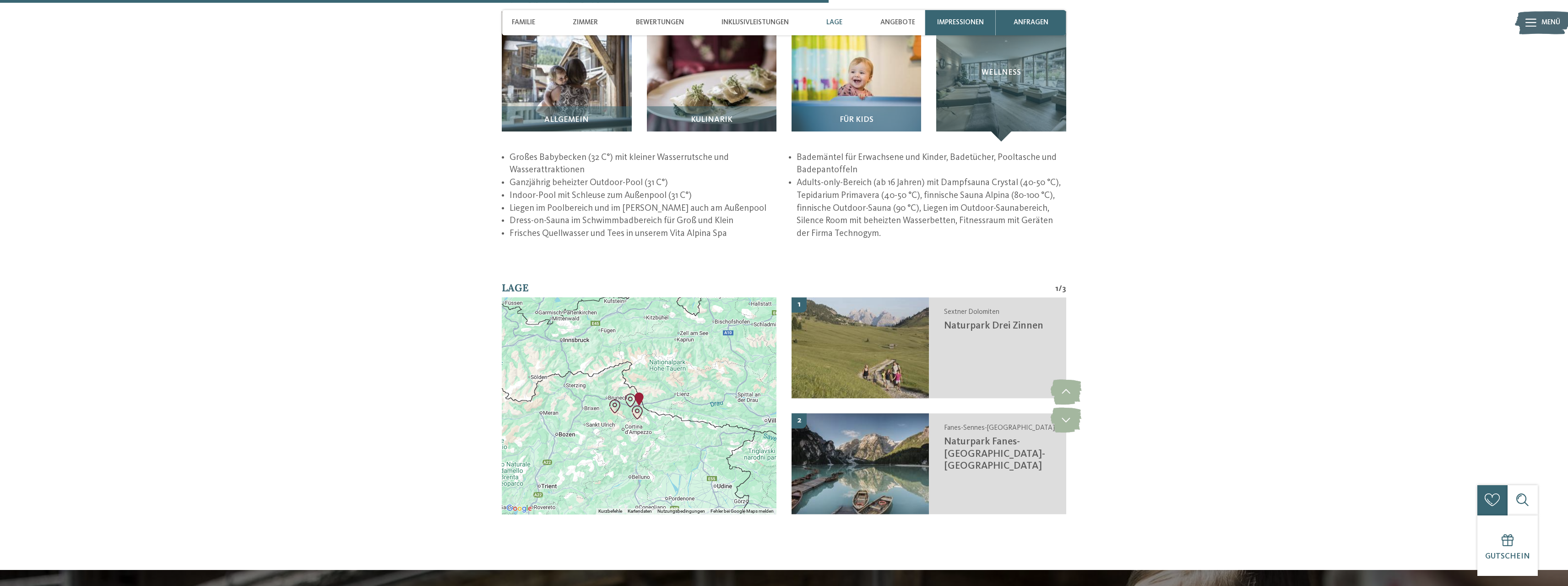
scroll to position [1694, 0]
